Goal: Task Accomplishment & Management: Complete application form

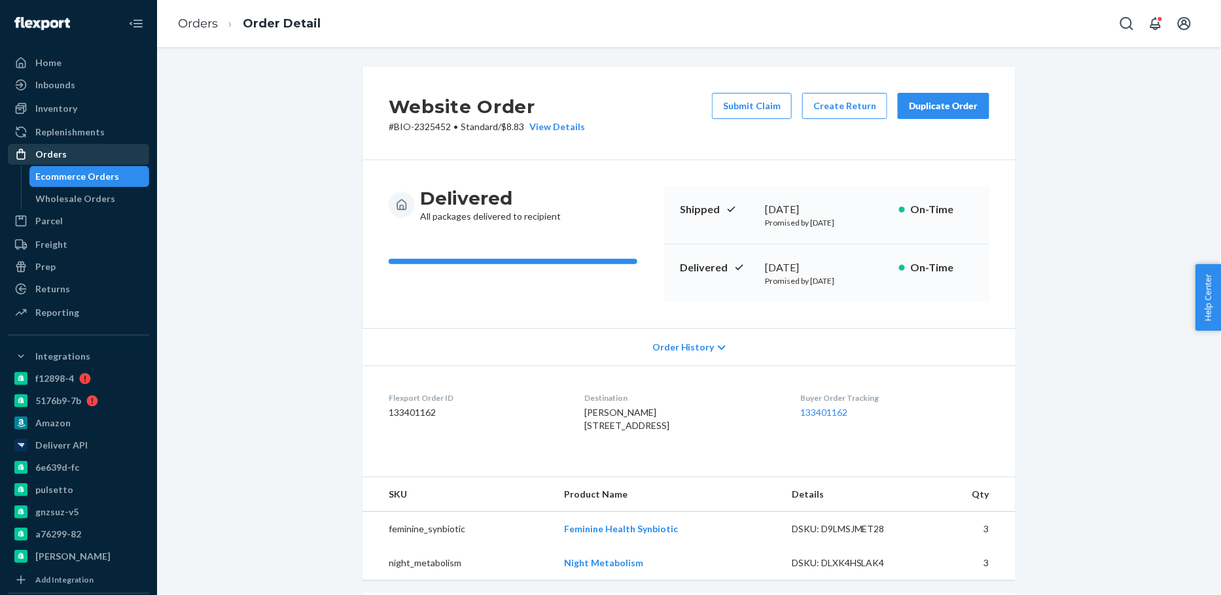
scroll to position [350, 0]
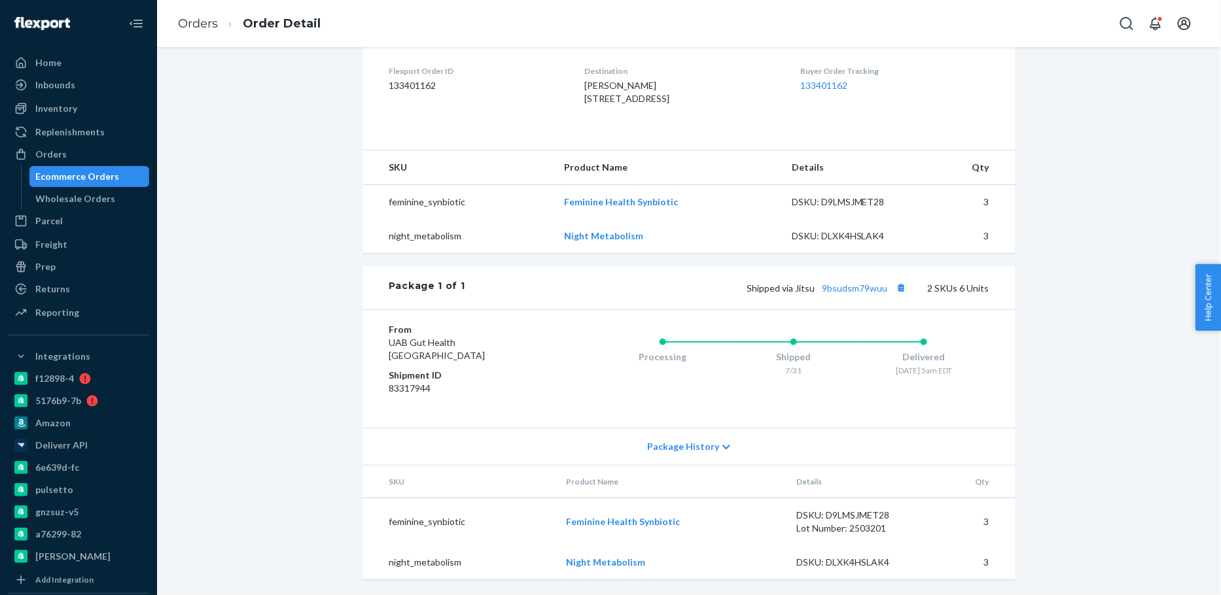
click at [103, 170] on div "Ecommerce Orders" at bounding box center [78, 176] width 84 height 13
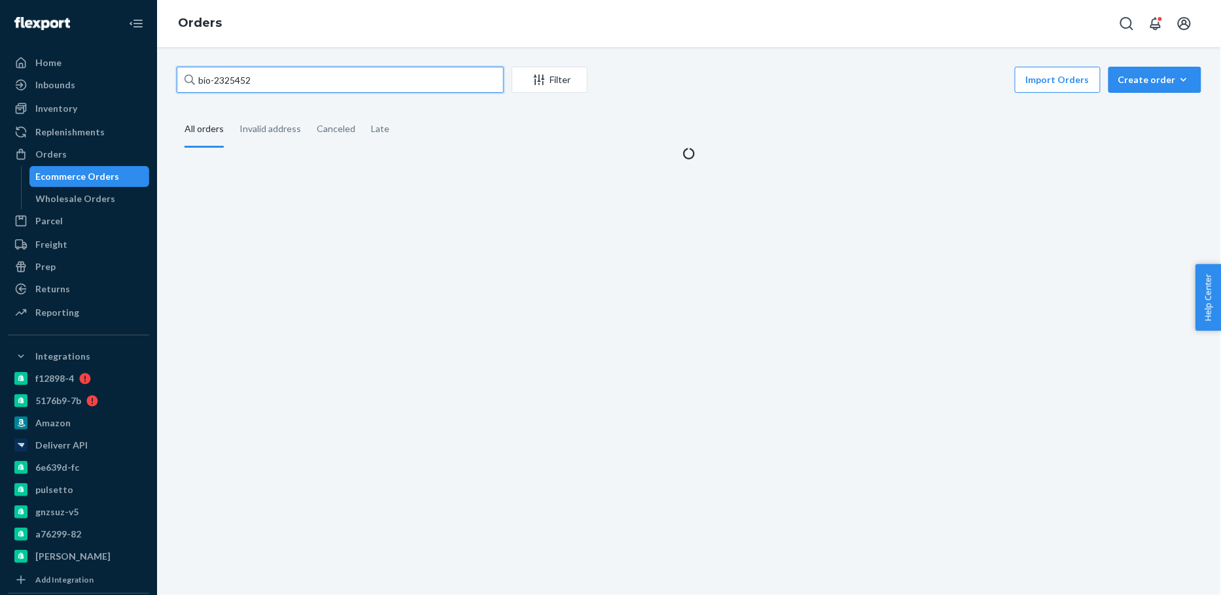
click at [239, 75] on input "bio-2325452" at bounding box center [340, 80] width 327 height 26
paste input "721818"
type input "bio-721818"
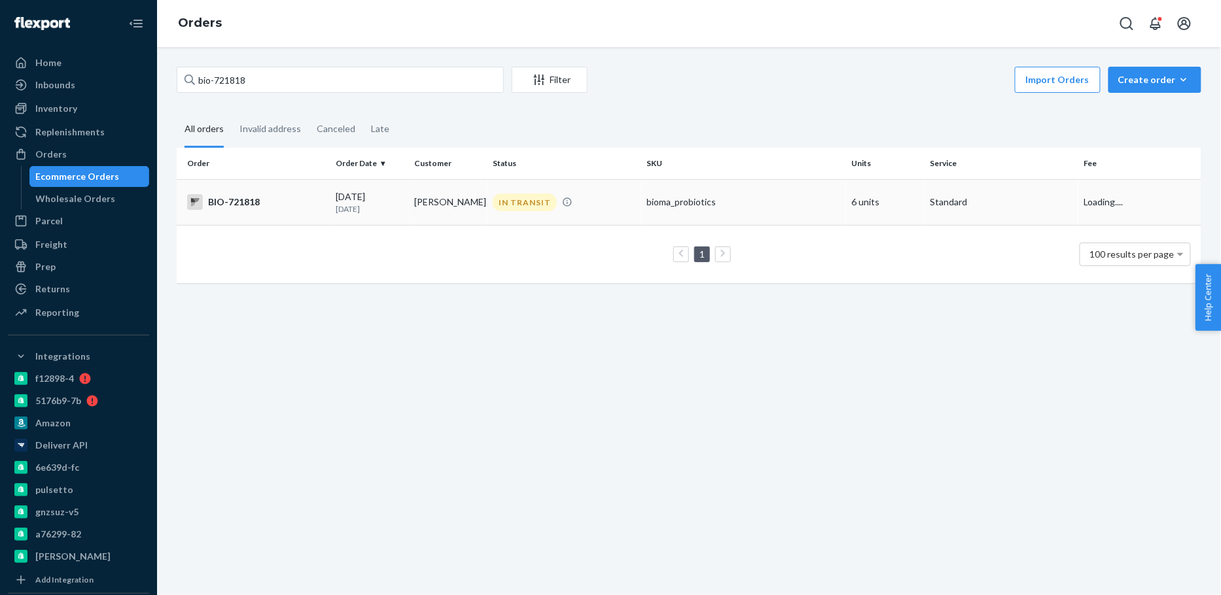
click at [421, 203] on td "[PERSON_NAME]" at bounding box center [448, 202] width 79 height 46
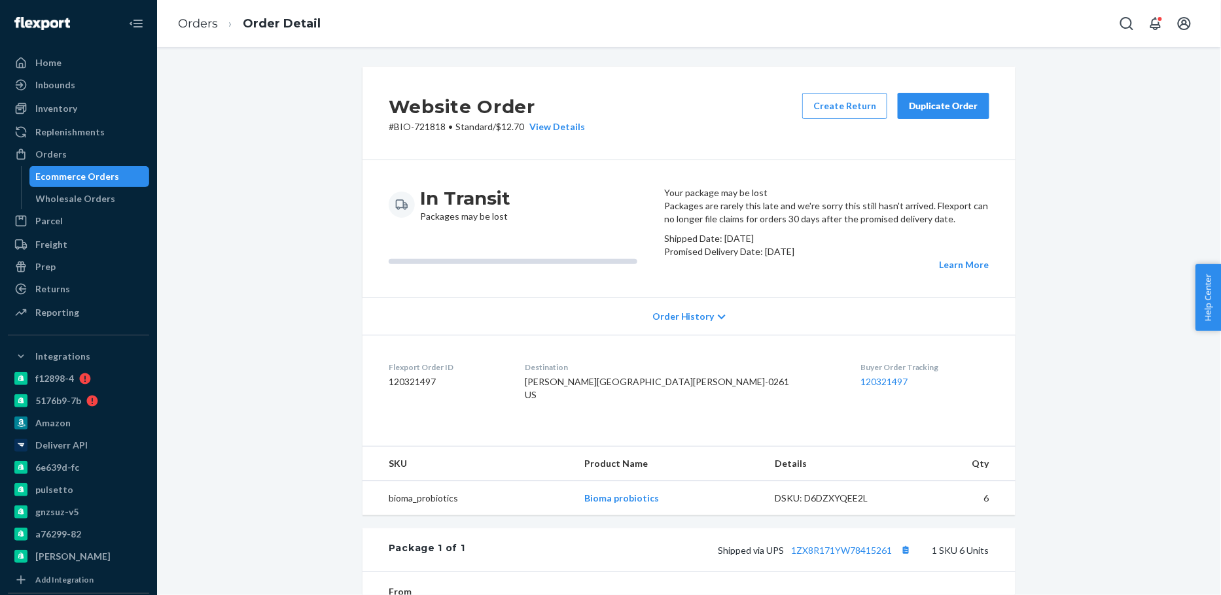
scroll to position [240, 0]
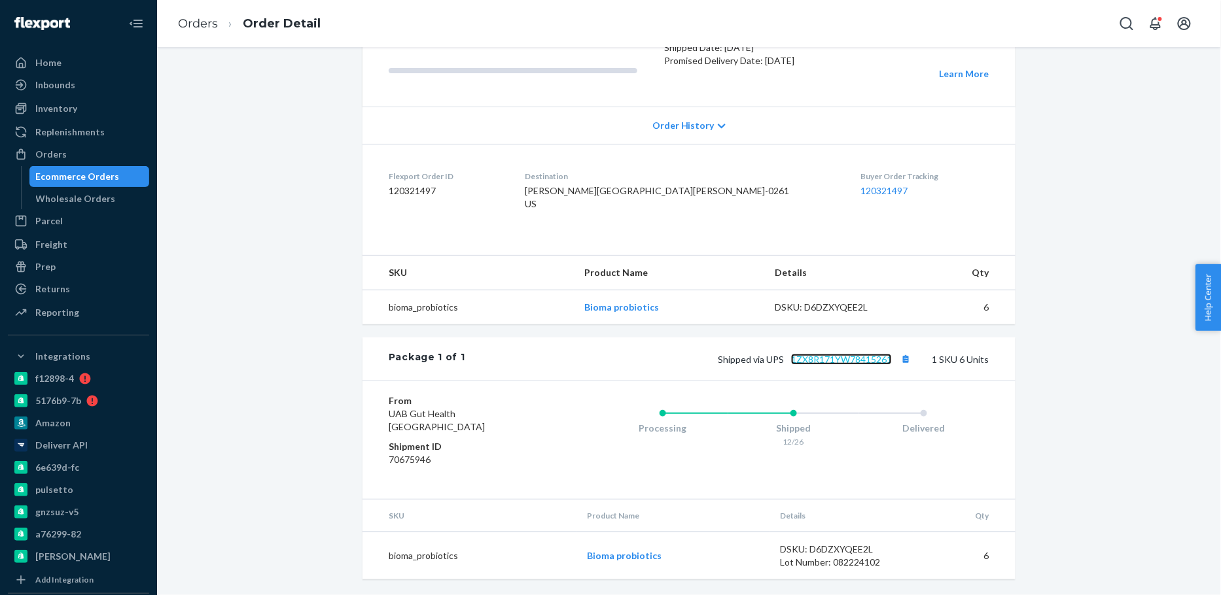
click at [811, 365] on link "1ZX8R171YW78415261" at bounding box center [841, 359] width 101 height 11
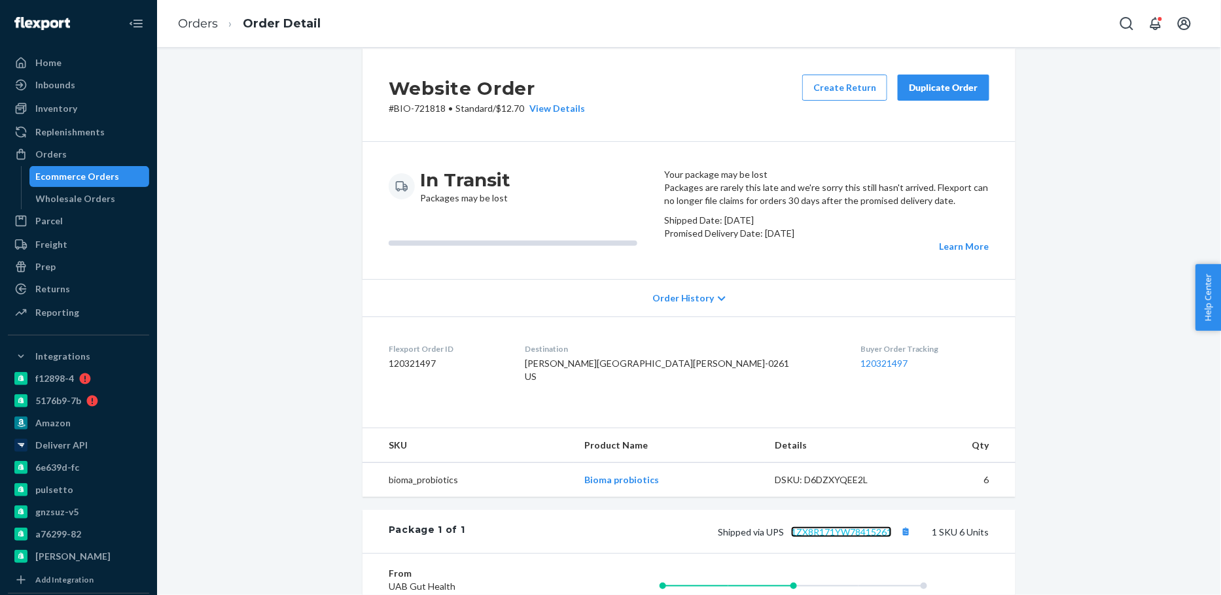
scroll to position [0, 0]
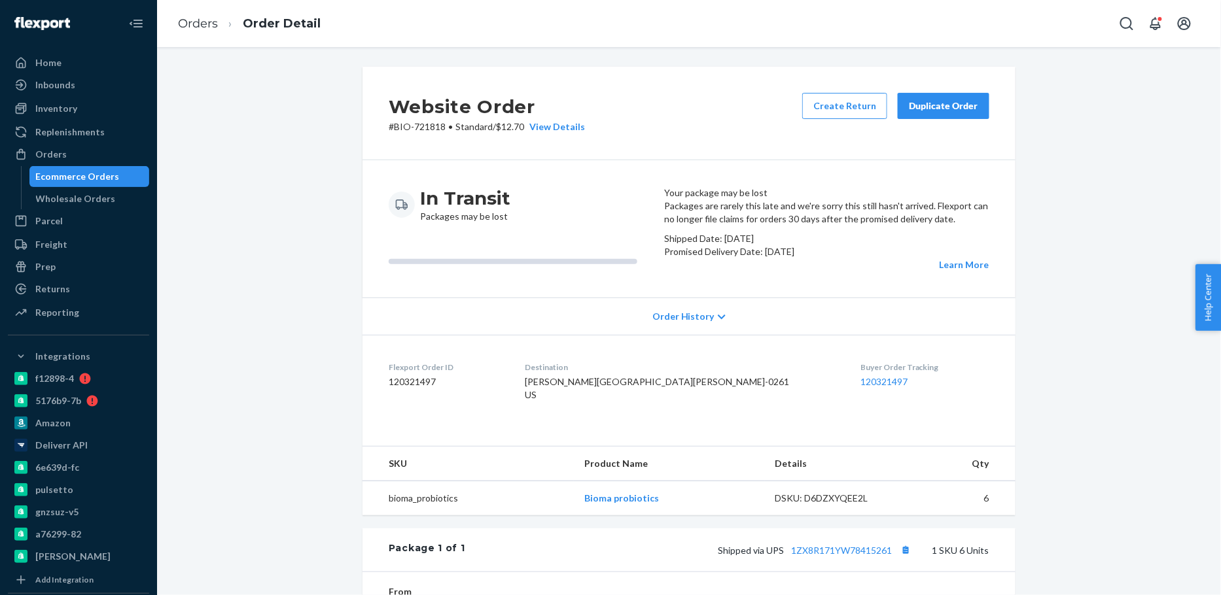
click at [69, 177] on div "Ecommerce Orders" at bounding box center [78, 176] width 84 height 13
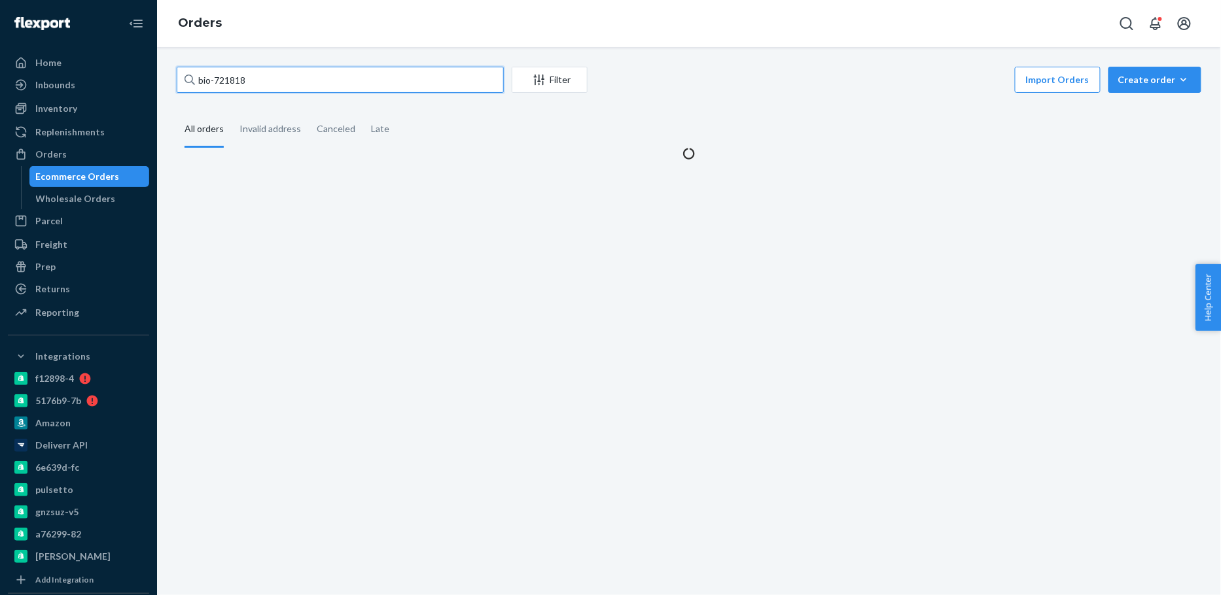
click at [236, 75] on input "bio-721818" at bounding box center [340, 80] width 327 height 26
paste input "2403232"
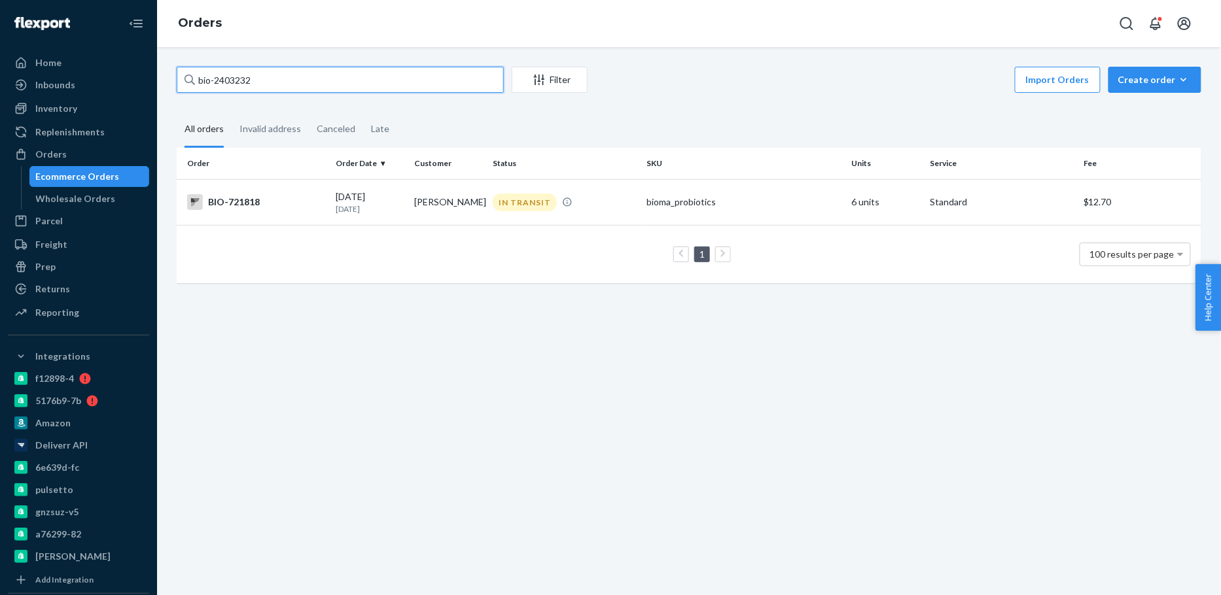
type input "bio-2403232"
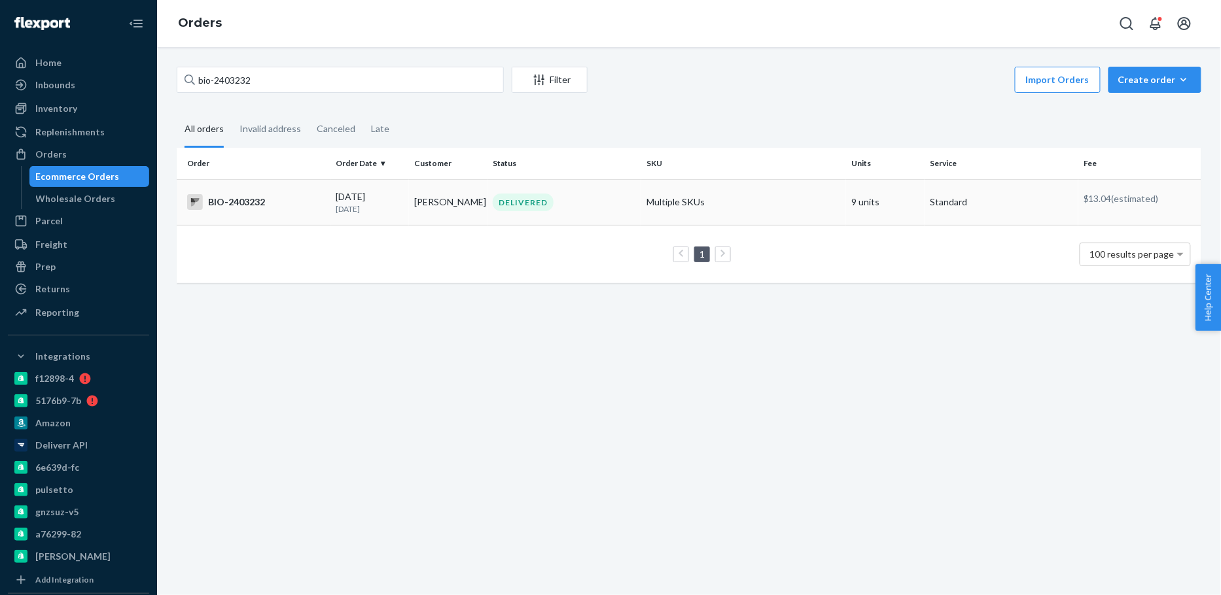
click at [452, 200] on td "[PERSON_NAME]" at bounding box center [448, 202] width 79 height 46
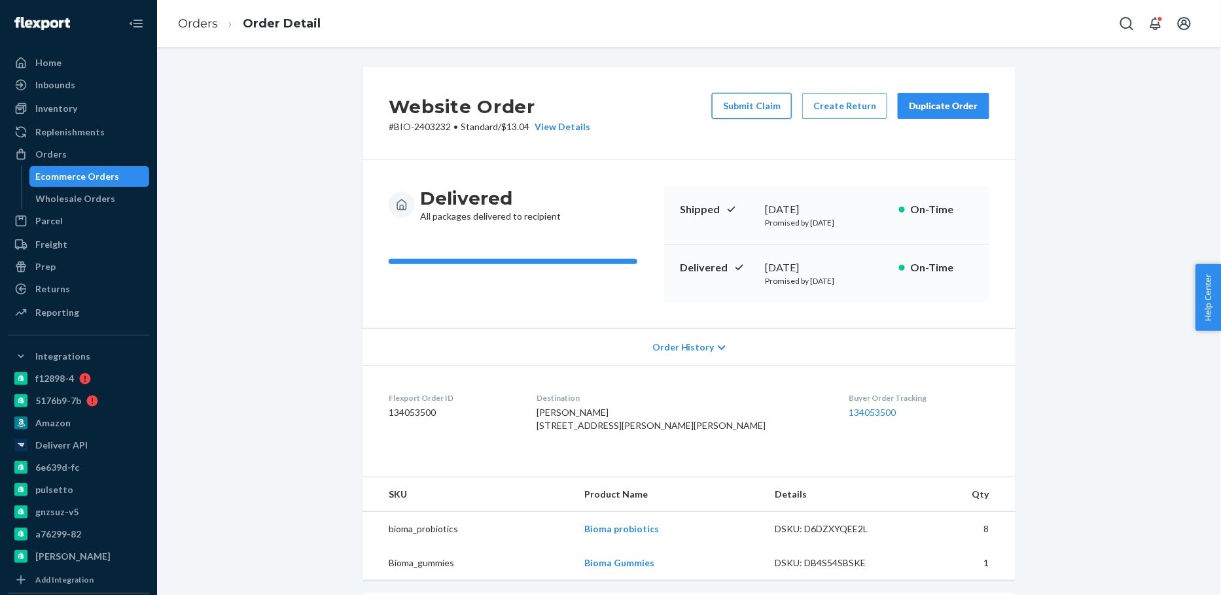
click at [785, 115] on button "Submit Claim" at bounding box center [752, 106] width 80 height 26
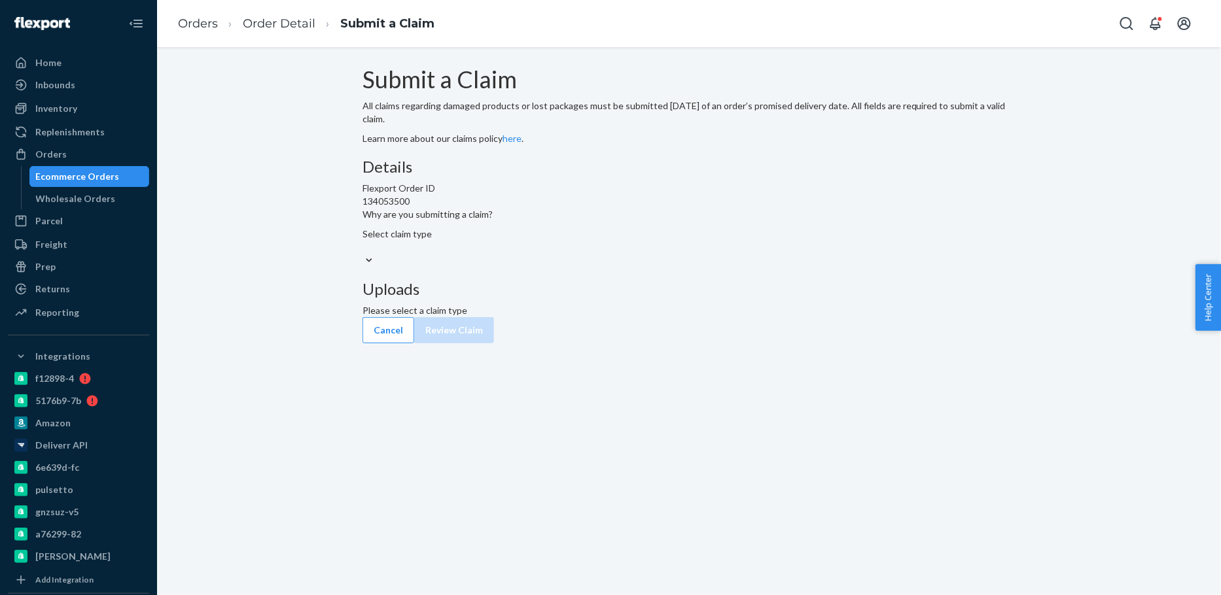
click at [593, 254] on div "Select claim type" at bounding box center [689, 241] width 653 height 26
click at [364, 254] on input "Why are you submitting a claim? Select claim type" at bounding box center [363, 247] width 1 height 13
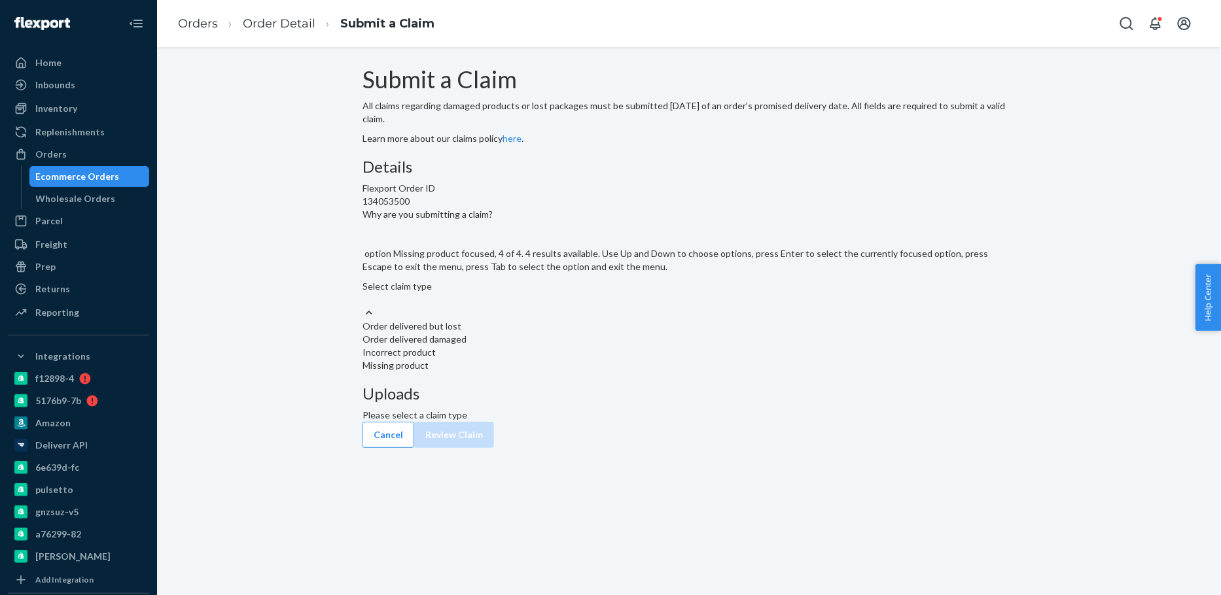
click at [593, 372] on div "Missing product" at bounding box center [689, 365] width 653 height 13
click at [364, 306] on input "Why are you submitting a claim? option Missing product focused, 4 of 4. 4 resul…" at bounding box center [363, 299] width 1 height 13
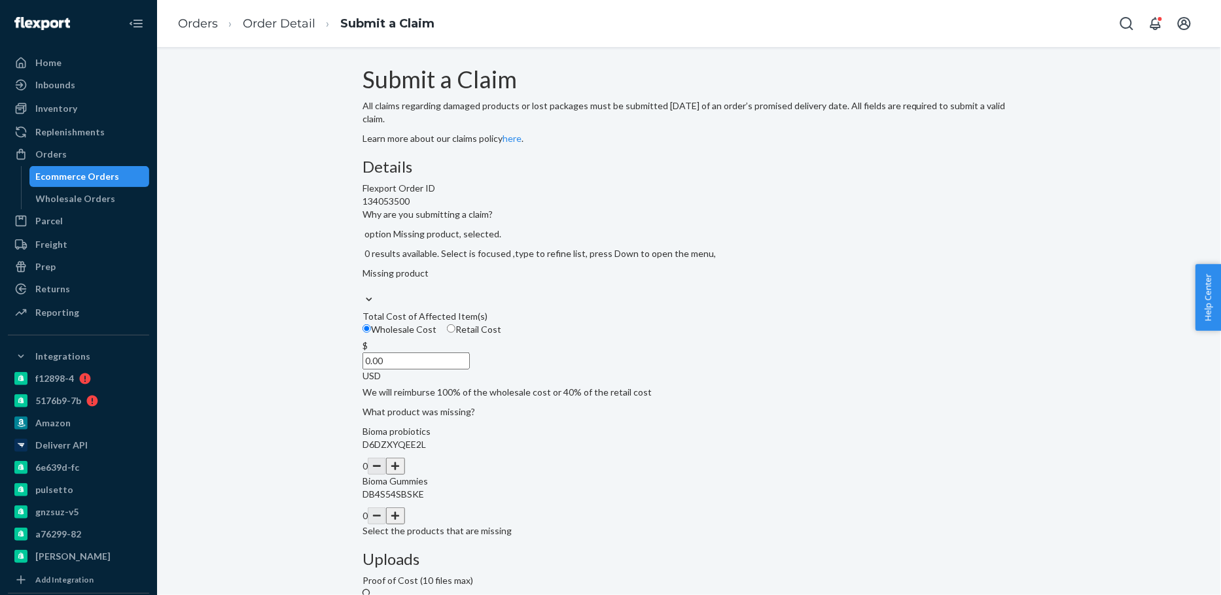
click at [404, 475] on button "button" at bounding box center [395, 466] width 18 height 17
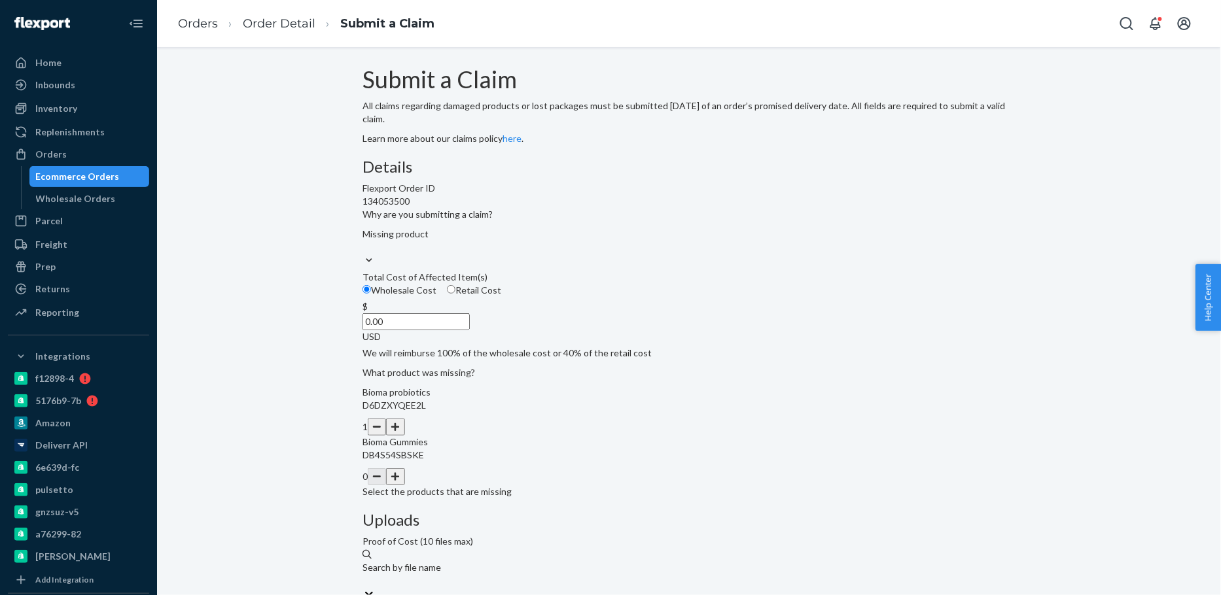
click at [470, 330] on input "0.00" at bounding box center [416, 321] width 107 height 17
type input "23.12"
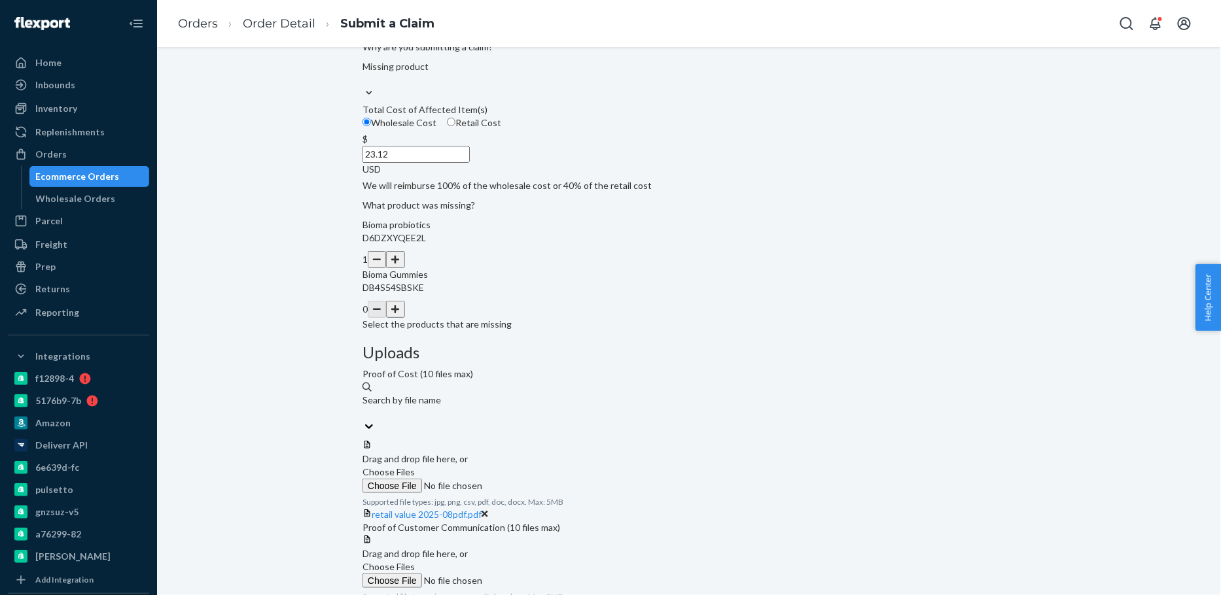
scroll to position [218, 0]
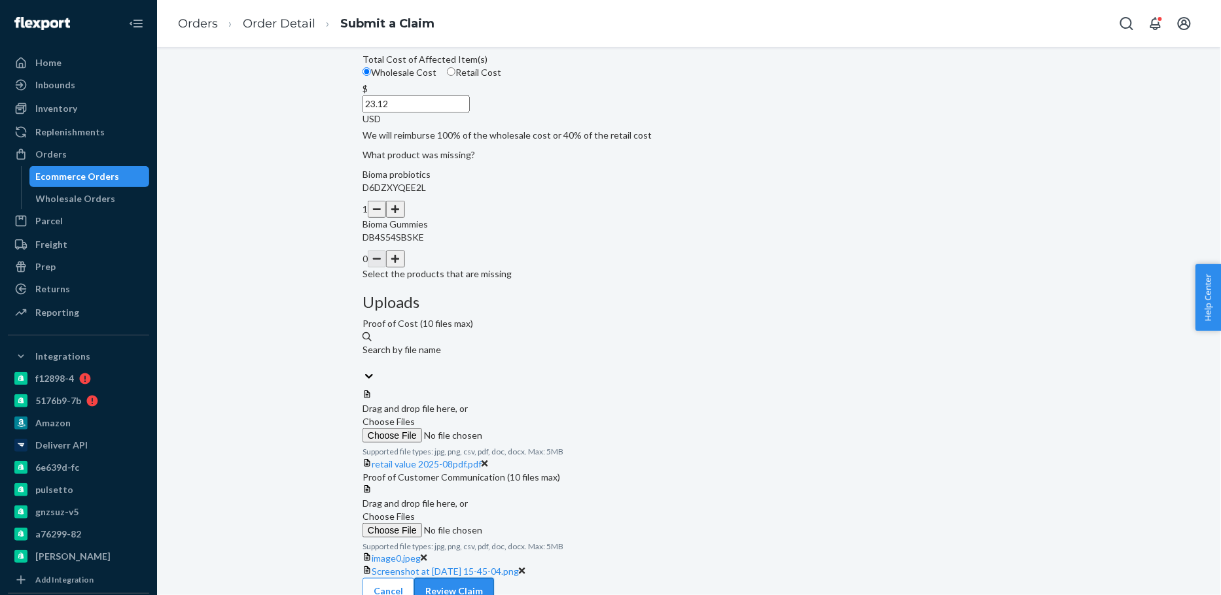
click at [494, 578] on button "Review Claim" at bounding box center [454, 591] width 80 height 26
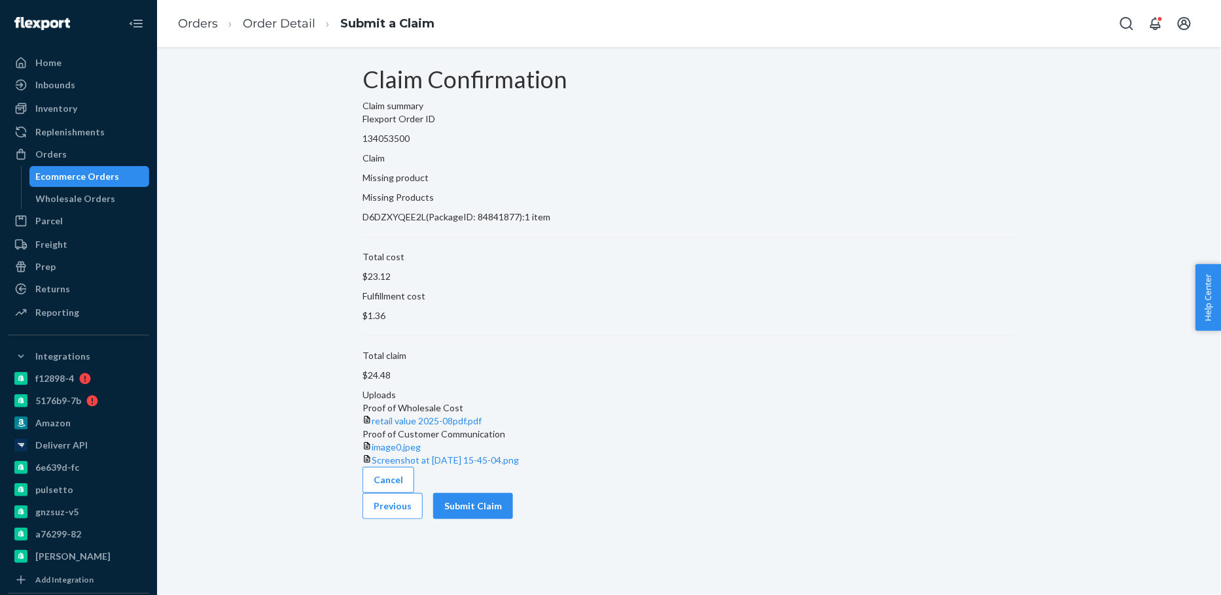
scroll to position [0, 0]
click at [513, 520] on button "Submit Claim" at bounding box center [473, 506] width 80 height 26
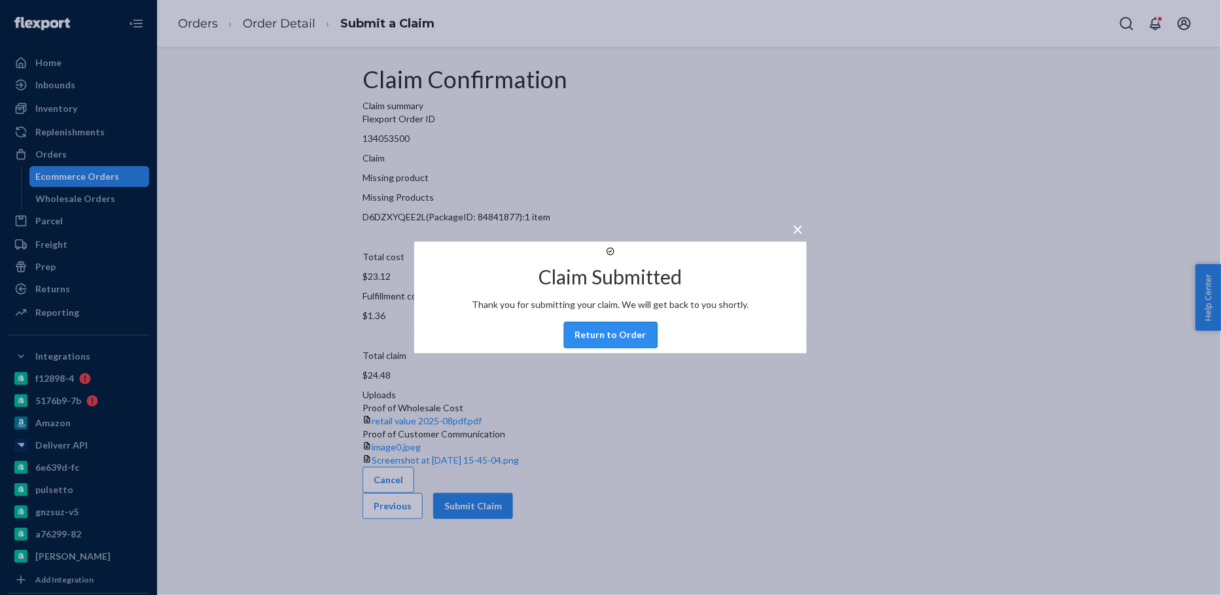
click at [633, 349] on button "Return to Order" at bounding box center [611, 336] width 94 height 26
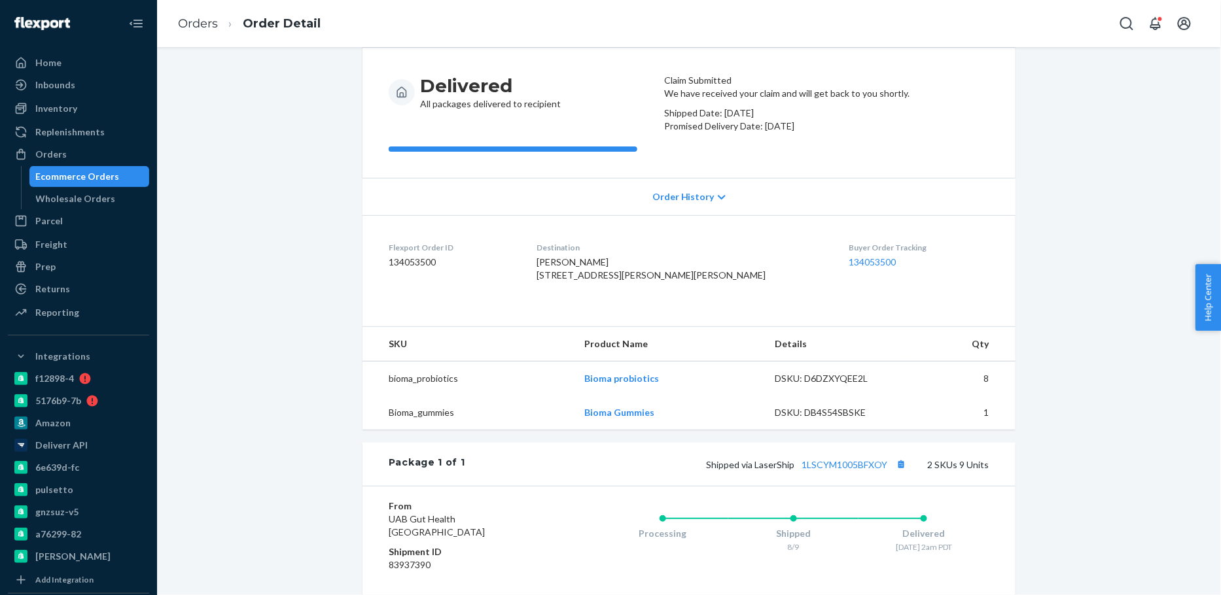
scroll to position [391, 0]
